Goal: Task Accomplishment & Management: Complete application form

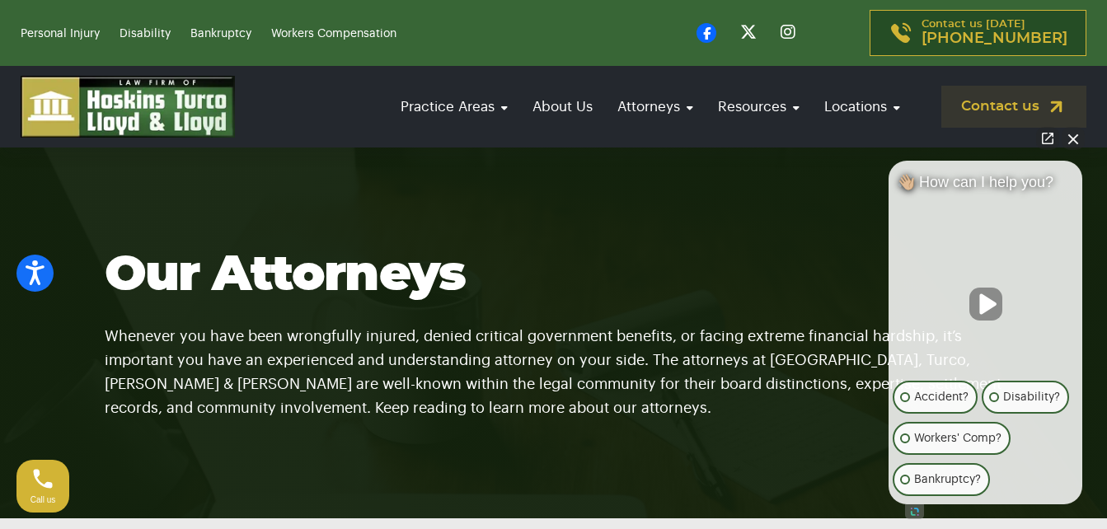
click at [1073, 138] on button "Close Intaker Chat Widget" at bounding box center [1072, 138] width 23 height 23
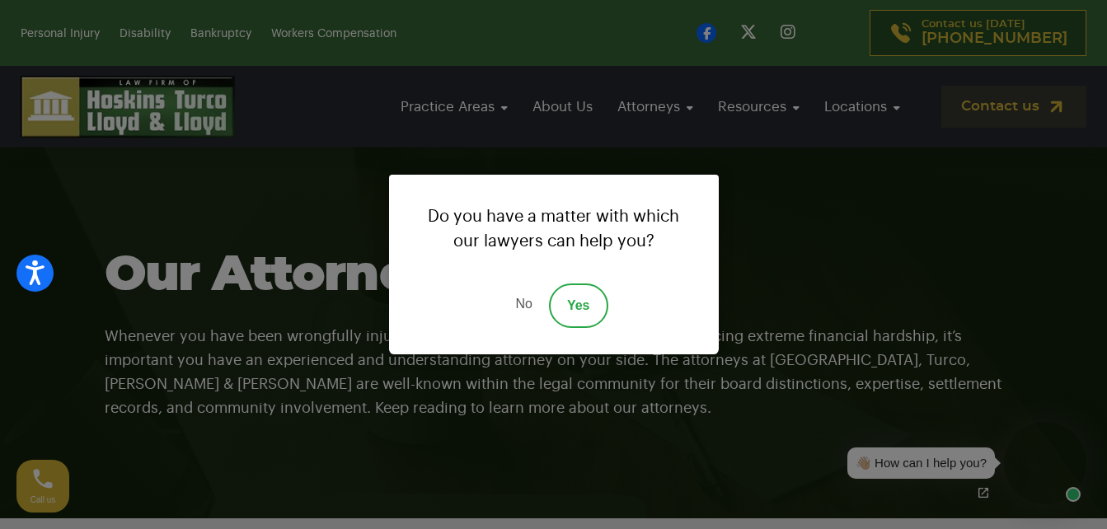
click at [813, 236] on div "Do you have a matter with which our lawyers can help you? No Yes" at bounding box center [553, 264] width 1107 height 529
click at [574, 302] on link "Yes" at bounding box center [578, 305] width 59 height 44
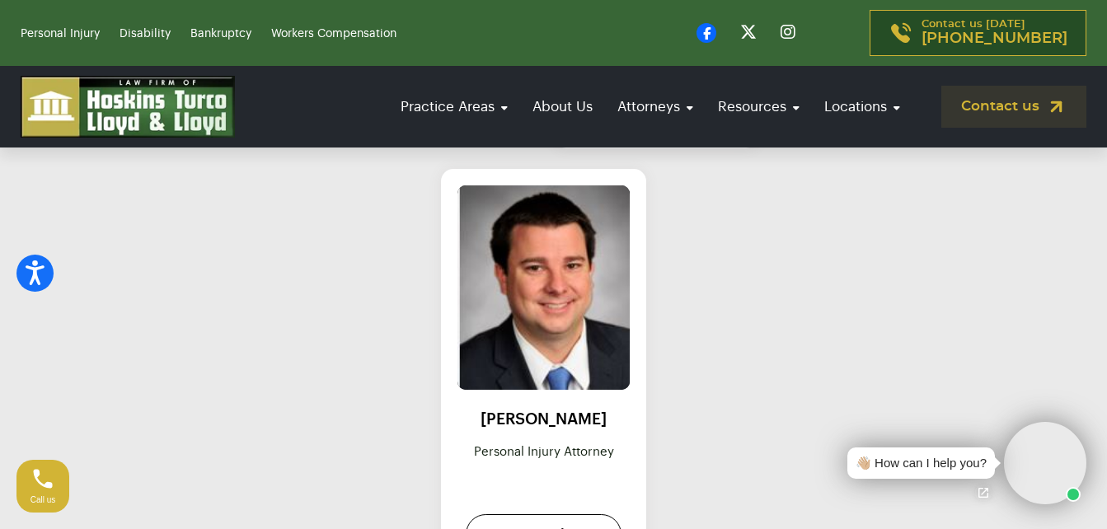
scroll to position [2152, 0]
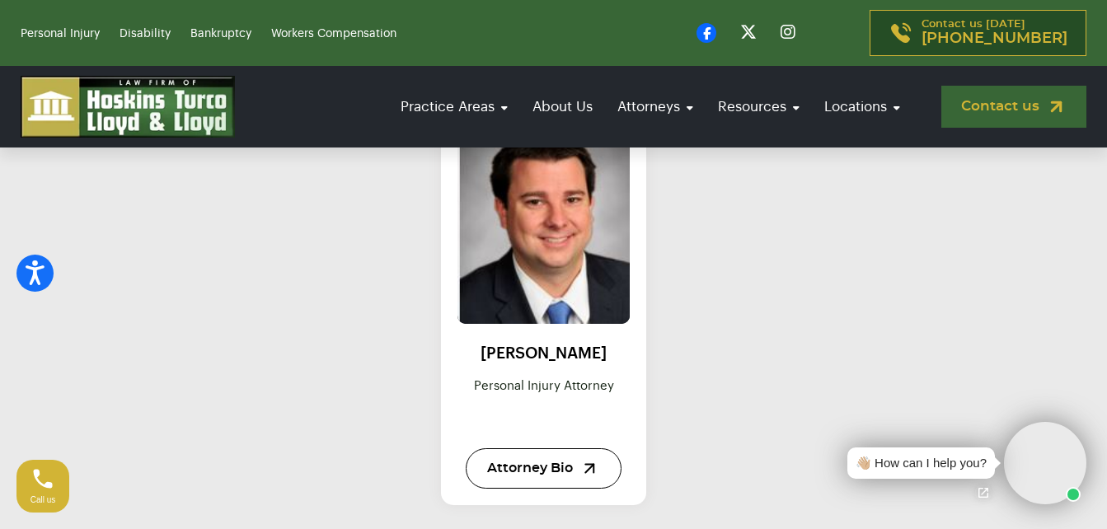
click at [998, 102] on link "Contact us" at bounding box center [1013, 107] width 145 height 42
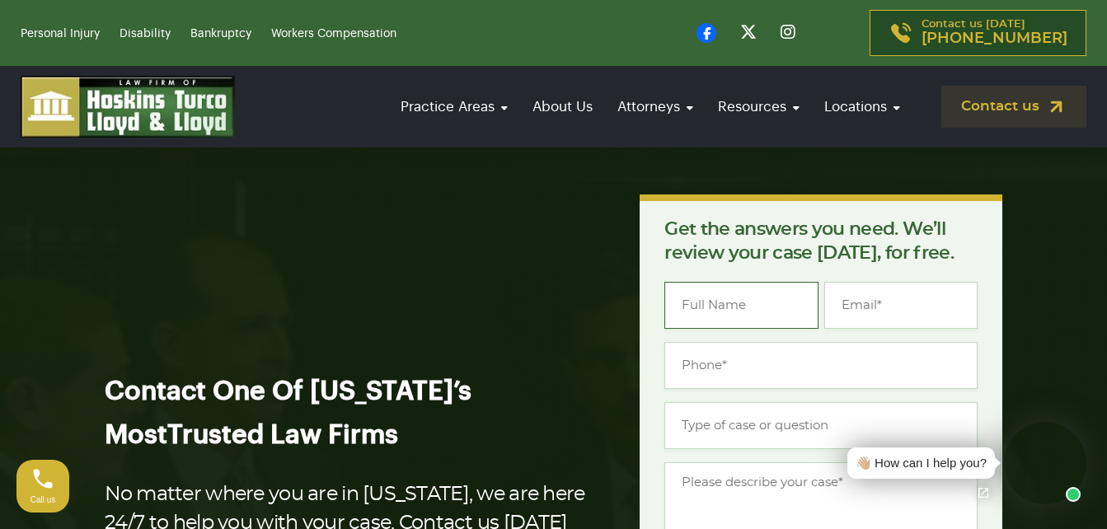
click at [726, 313] on input "Name *" at bounding box center [740, 305] width 153 height 47
type input "[PERSON_NAME]"
type input "[EMAIL_ADDRESS][DOMAIN_NAME]"
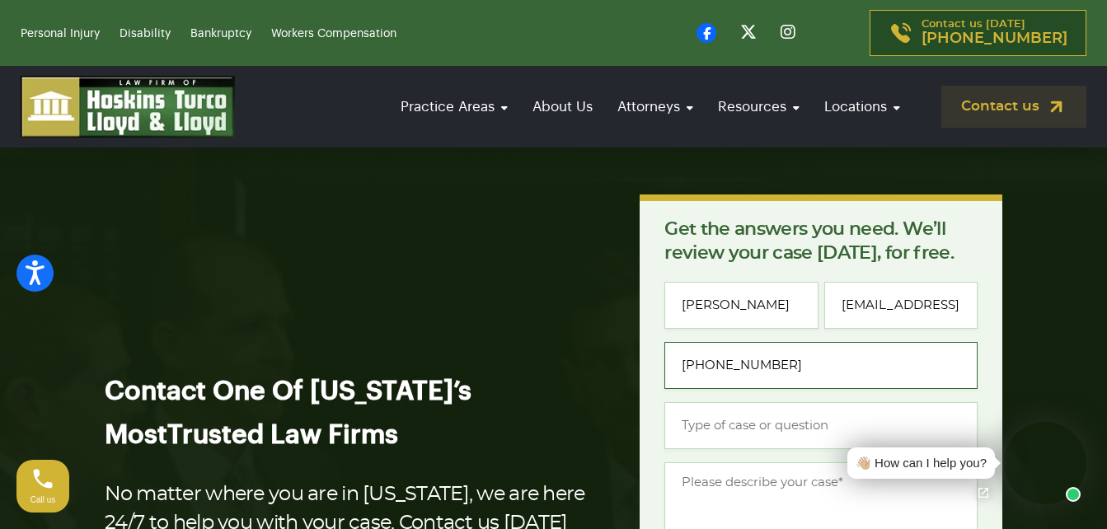
click at [702, 367] on input "(853) 610-1895" at bounding box center [820, 365] width 313 height 47
type input "[PHONE_NUMBER]"
click at [700, 425] on input "Type of case or question *" at bounding box center [820, 425] width 313 height 47
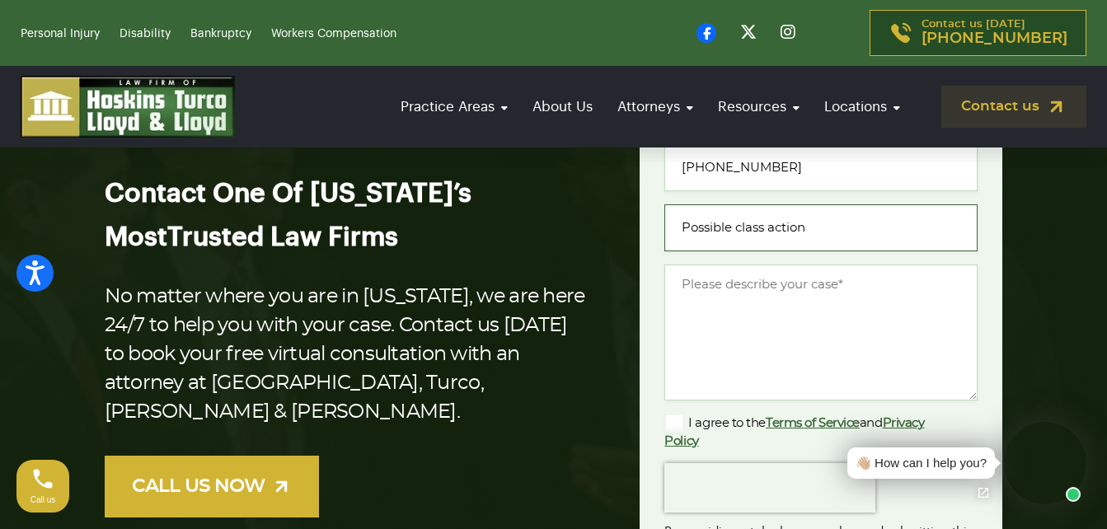
scroll to position [274, 0]
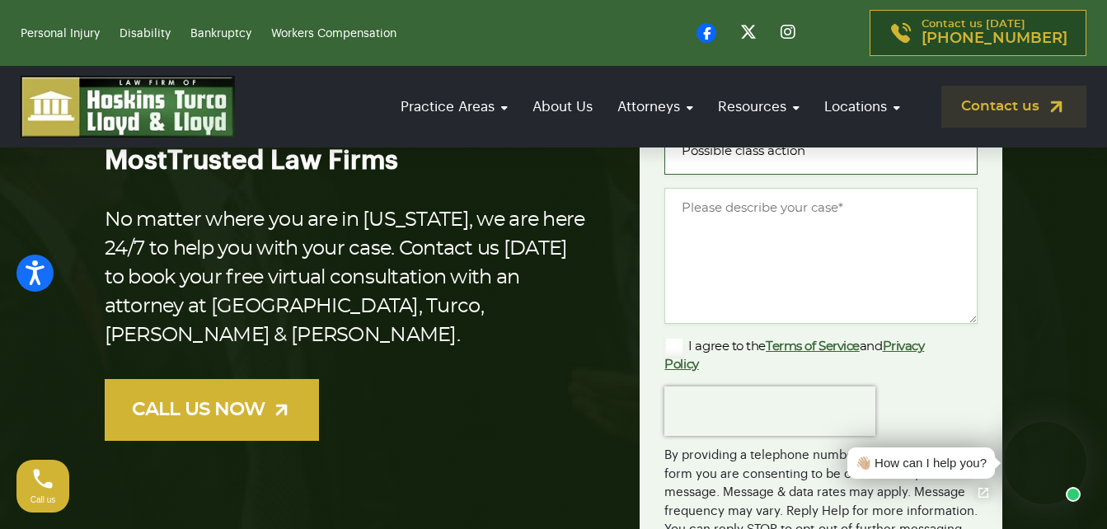
type input "Possible class action"
click at [707, 208] on textarea "Message *" at bounding box center [820, 256] width 313 height 136
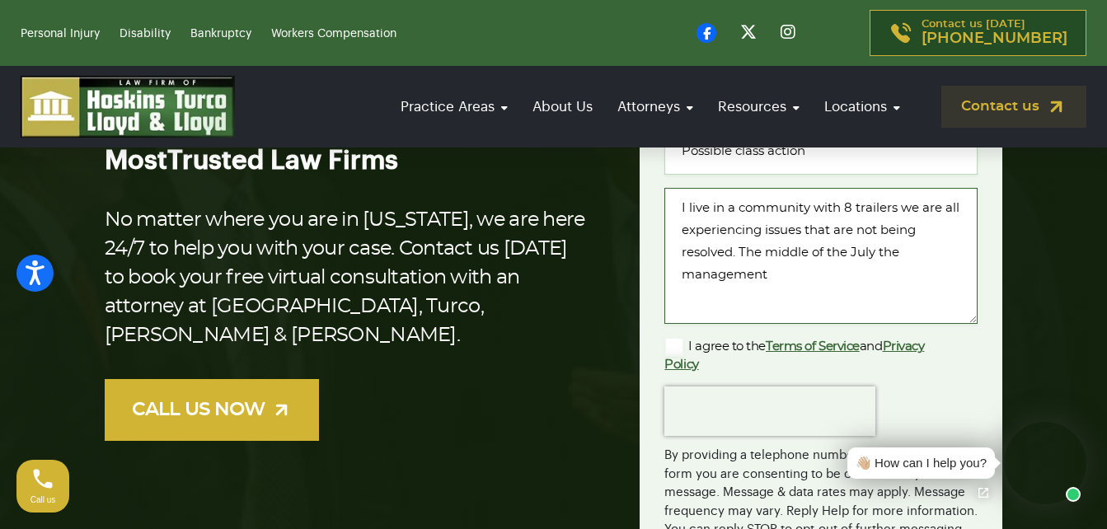
click at [853, 251] on textarea "I live in a community with 8 trailers we are all experiencing issues that are n…" at bounding box center [820, 256] width 313 height 136
click at [880, 255] on textarea "I live in a community with 8 trailers we are all experiencing issues that are n…" at bounding box center [820, 256] width 313 height 136
click at [682, 271] on textarea "I live in a community with 8 trailers we are all experiencing issues that are n…" at bounding box center [820, 256] width 313 height 136
drag, startPoint x: 795, startPoint y: 274, endPoint x: 627, endPoint y: 288, distance: 168.7
click at [636, 280] on div "Get the answers you need. We’ll review your case today, for free. " * " indicat…" at bounding box center [821, 285] width 382 height 731
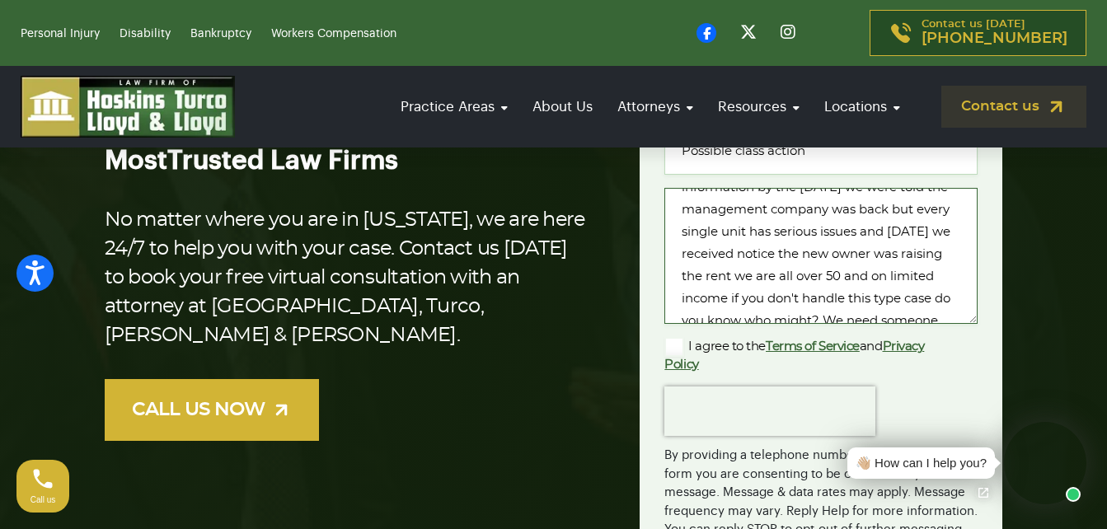
scroll to position [194, 0]
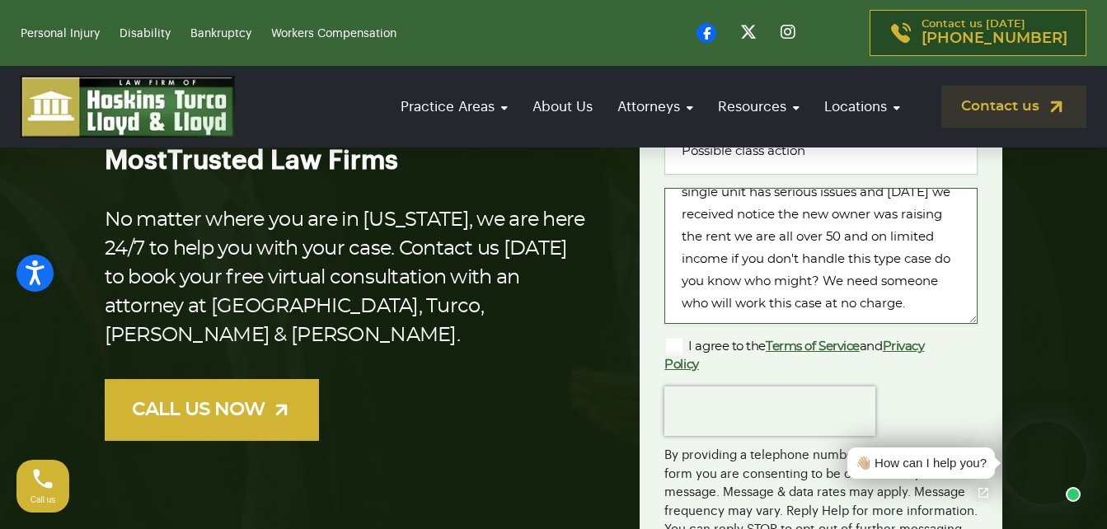
click at [895, 303] on textarea "I live in a community with 8 trailers we are all experiencing issues that are n…" at bounding box center [820, 256] width 313 height 136
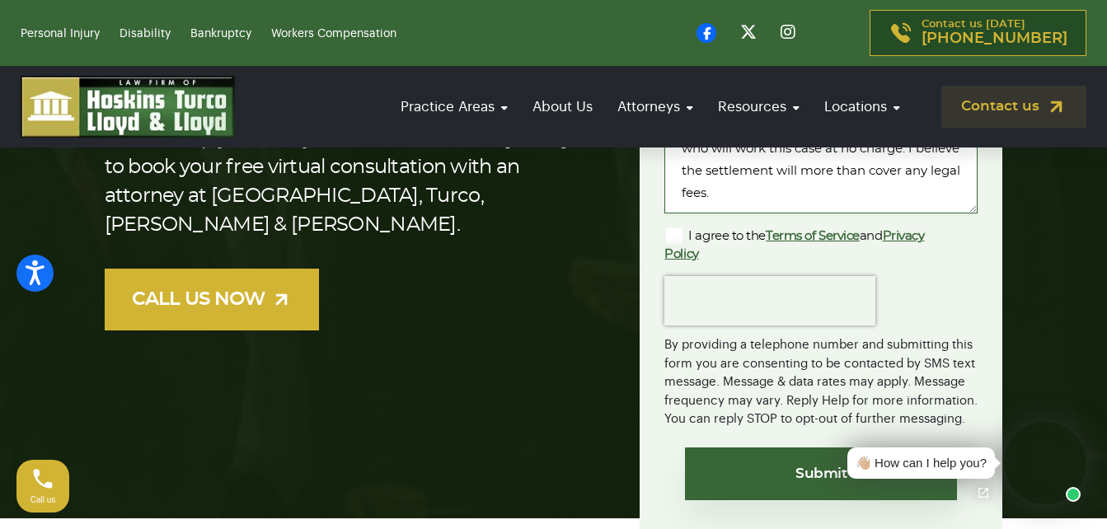
scroll to position [418, 0]
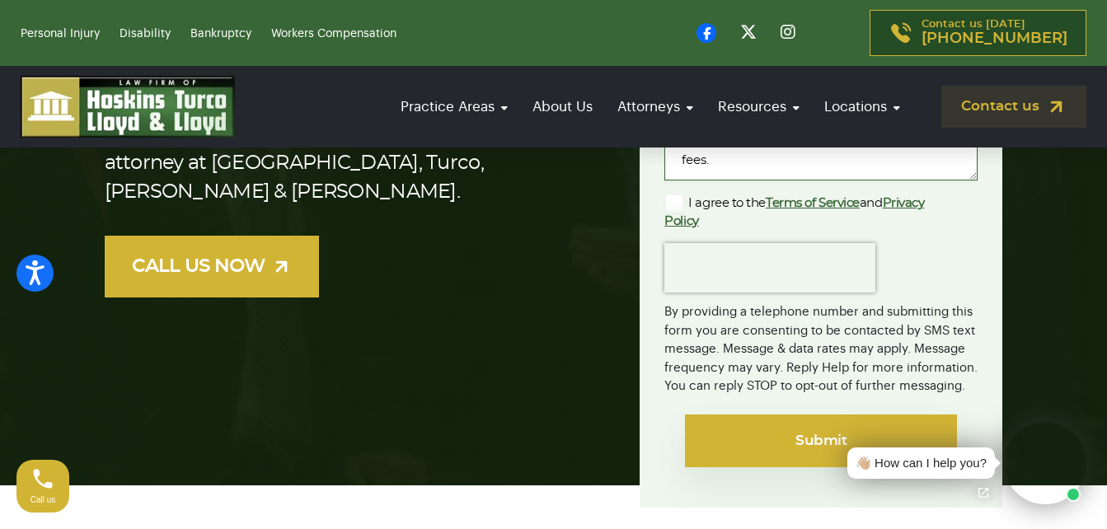
type textarea "I live in a community with 8 trailers we are all experiencing issues that are n…"
click at [760, 438] on input "Submit" at bounding box center [821, 441] width 272 height 53
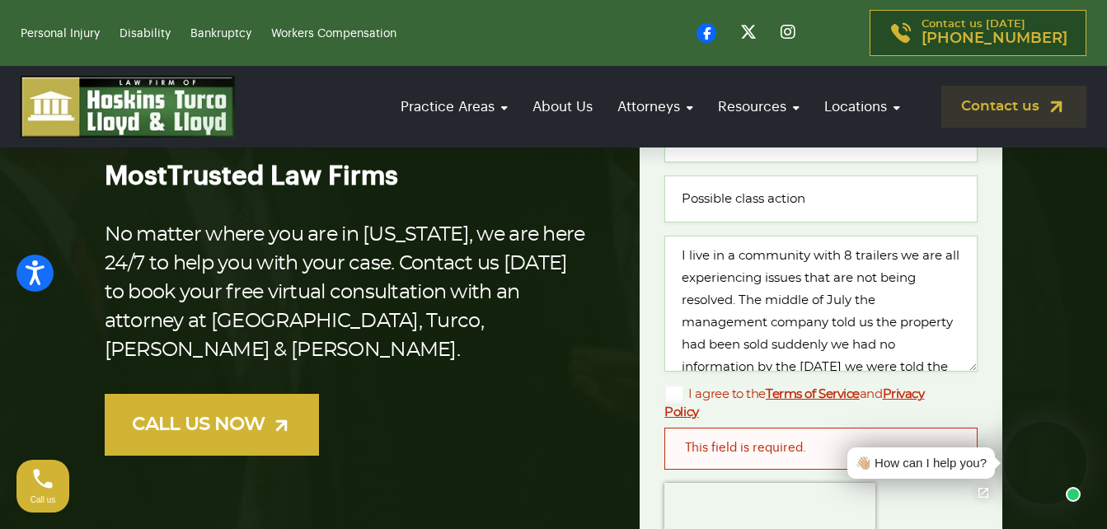
scroll to position [330, 0]
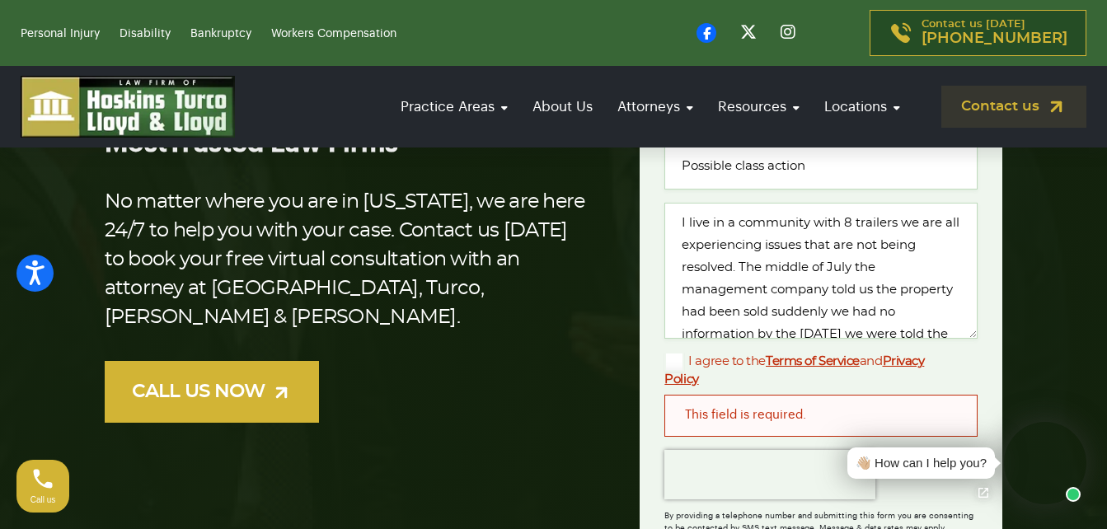
click at [699, 412] on div "This field is required." at bounding box center [820, 415] width 313 height 41
click at [789, 360] on link "Terms of Service" at bounding box center [813, 361] width 94 height 12
click at [896, 407] on div "This field is required." at bounding box center [820, 415] width 313 height 41
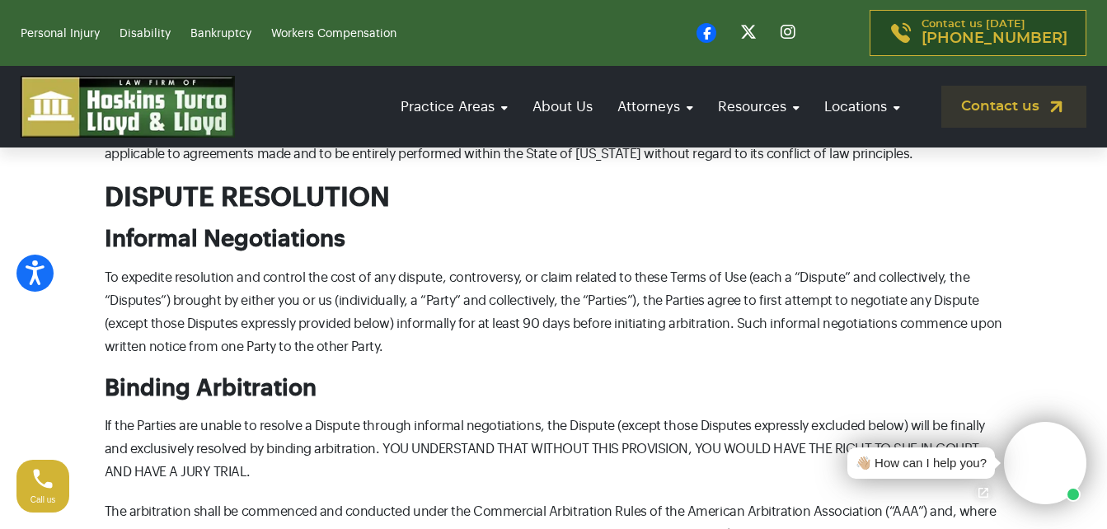
scroll to position [7283, 0]
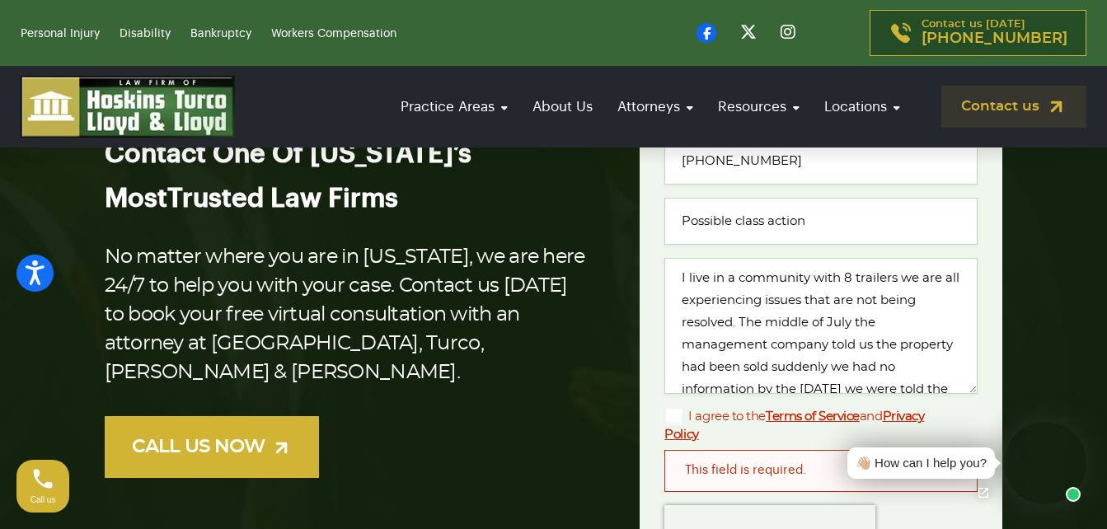
scroll to position [307, 0]
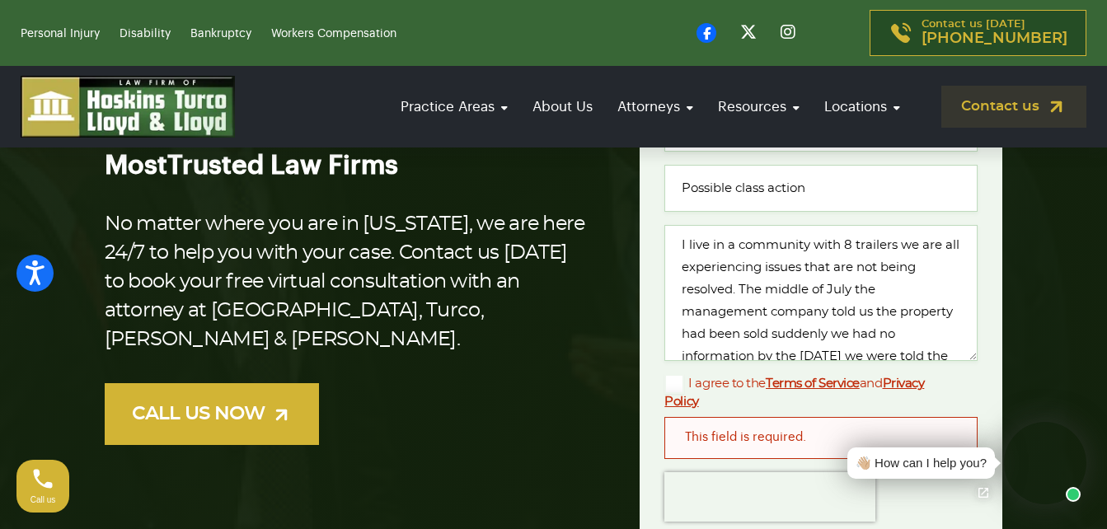
click at [820, 437] on div "This field is required." at bounding box center [820, 437] width 313 height 41
click at [784, 380] on link "Terms of Service" at bounding box center [813, 383] width 94 height 12
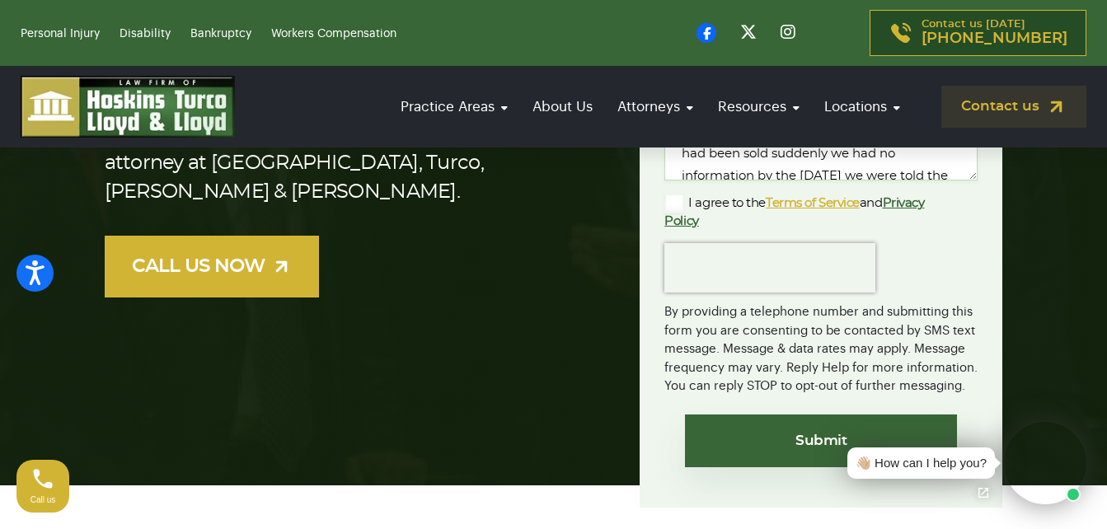
click at [819, 202] on link "Terms of Service" at bounding box center [813, 203] width 94 height 12
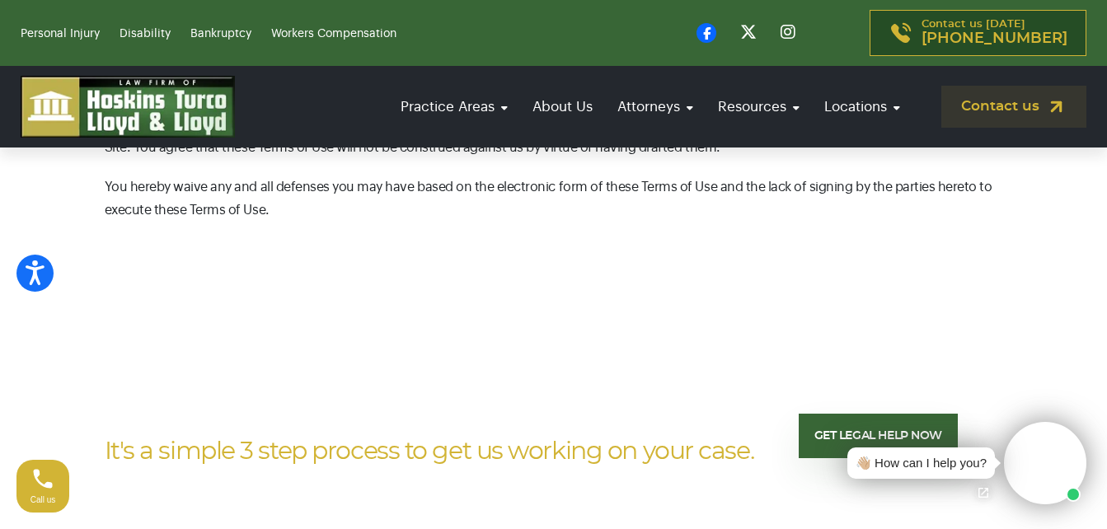
scroll to position [10327, 0]
